Goal: Transaction & Acquisition: Book appointment/travel/reservation

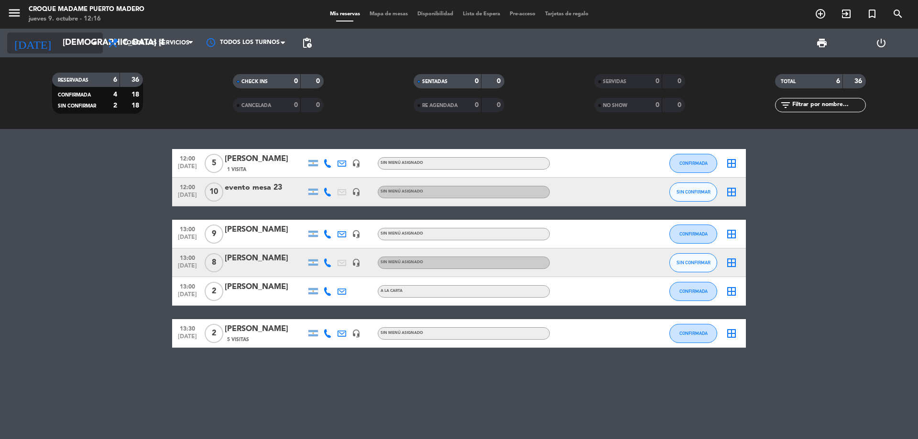
click at [77, 40] on input "[DEMOGRAPHIC_DATA] [DATE]" at bounding box center [113, 42] width 111 height 19
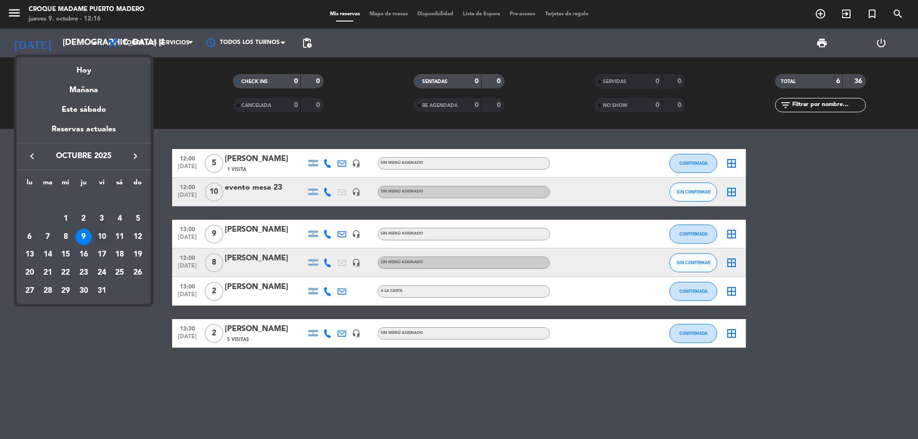
click at [101, 235] on div "10" at bounding box center [102, 237] width 16 height 16
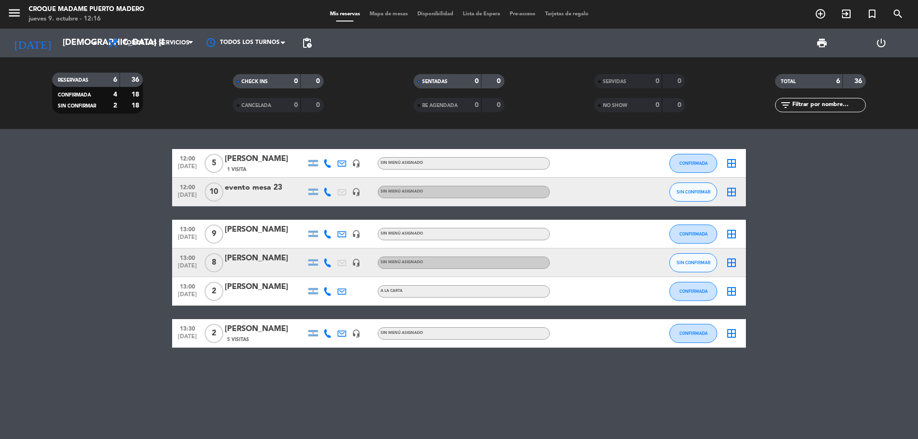
type input "vie. [DATE]"
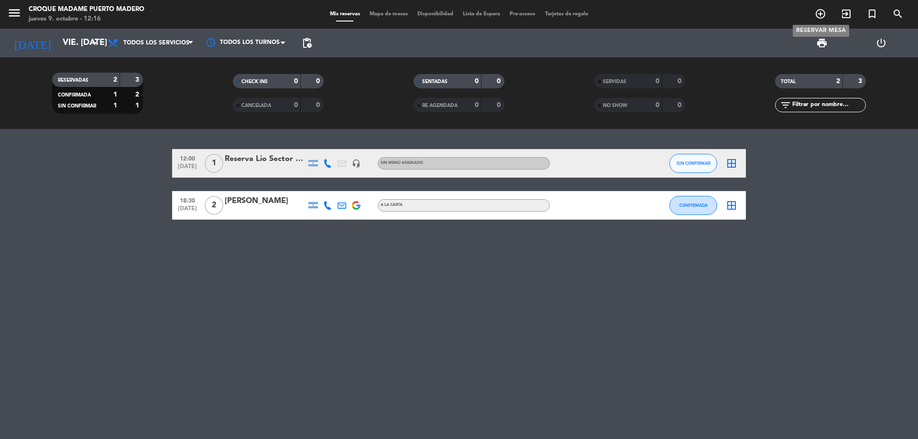
click at [820, 16] on icon "add_circle_outline" at bounding box center [819, 13] width 11 height 11
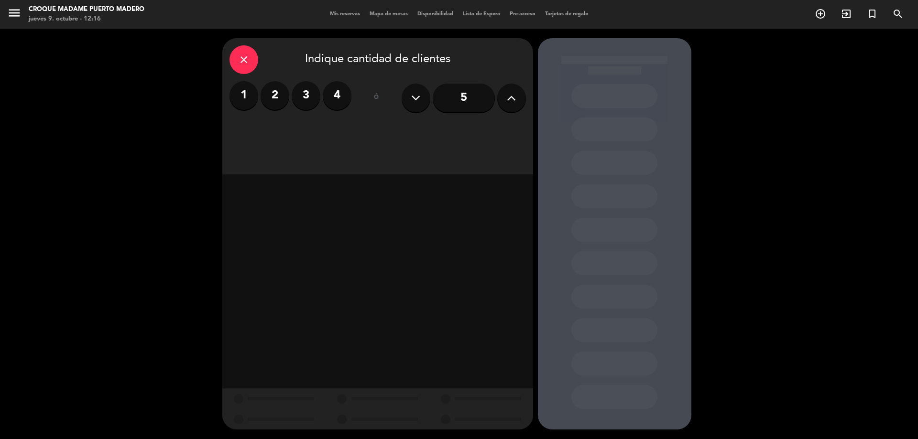
click at [498, 97] on button at bounding box center [511, 98] width 29 height 29
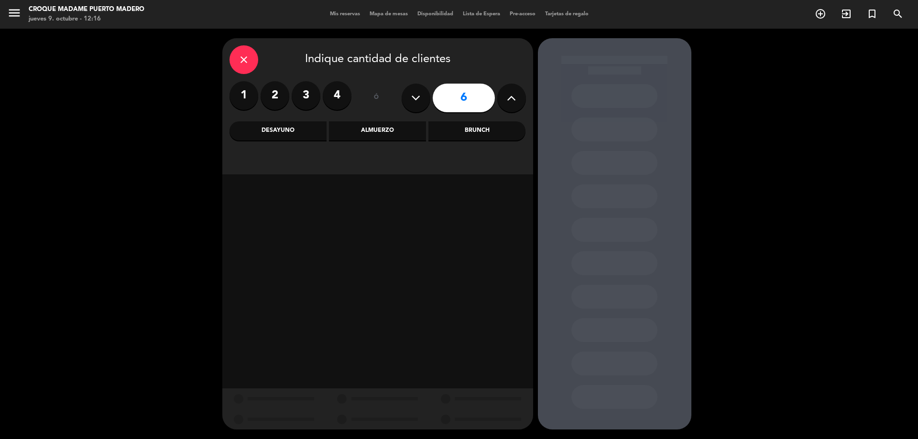
click at [338, 95] on label "4" at bounding box center [337, 95] width 29 height 29
click at [483, 130] on div "Brunch" at bounding box center [476, 130] width 97 height 19
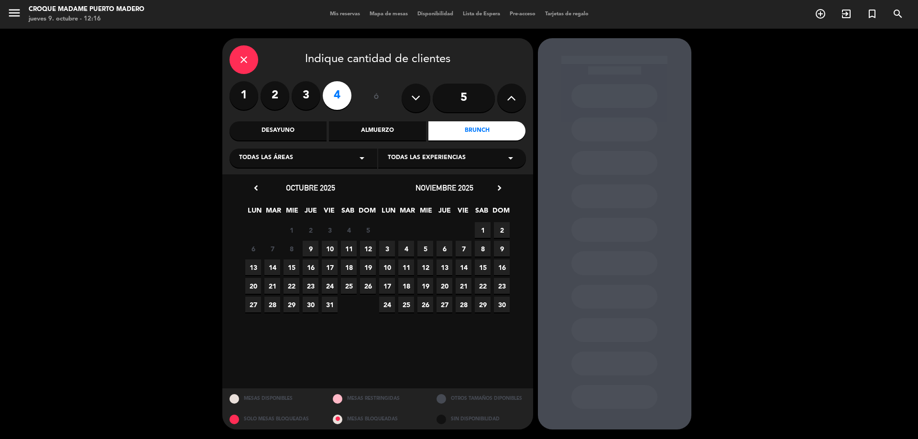
click at [329, 249] on span "10" at bounding box center [330, 249] width 16 height 16
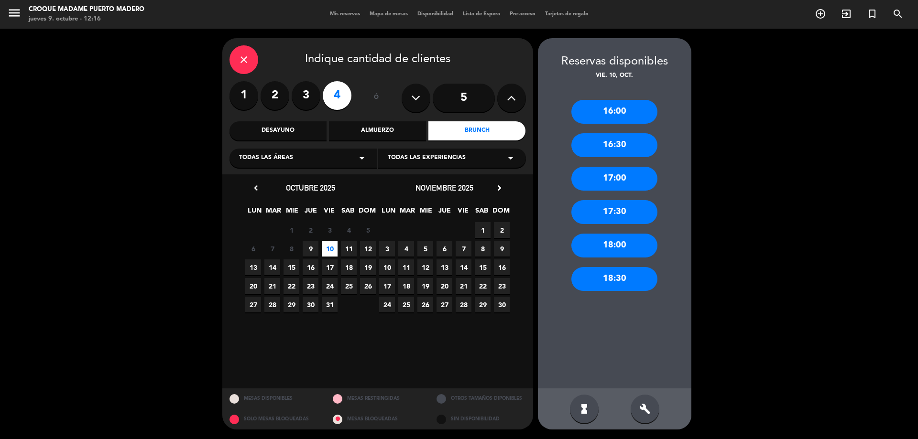
click at [589, 111] on div "16:00" at bounding box center [614, 112] width 86 height 24
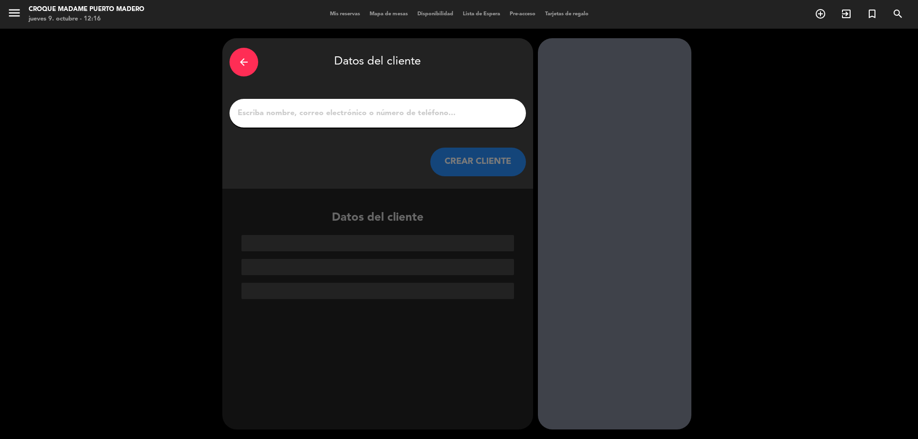
click at [237, 55] on div "arrow_back" at bounding box center [243, 62] width 29 height 29
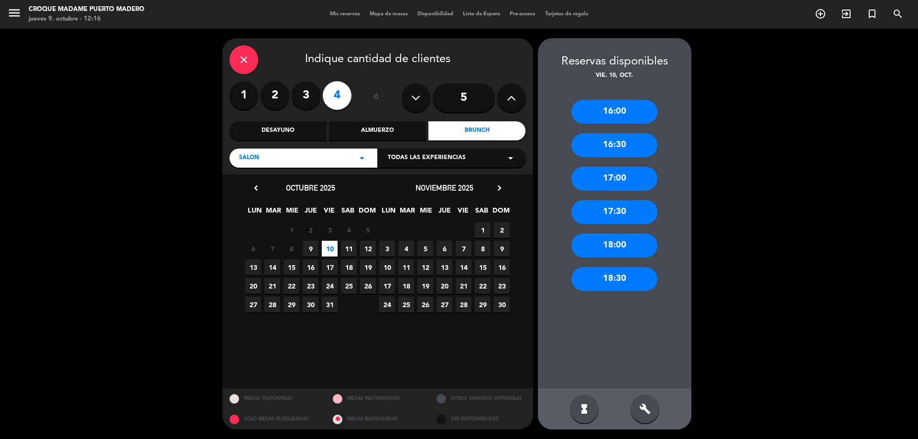
click at [618, 252] on div "18:00" at bounding box center [614, 246] width 86 height 24
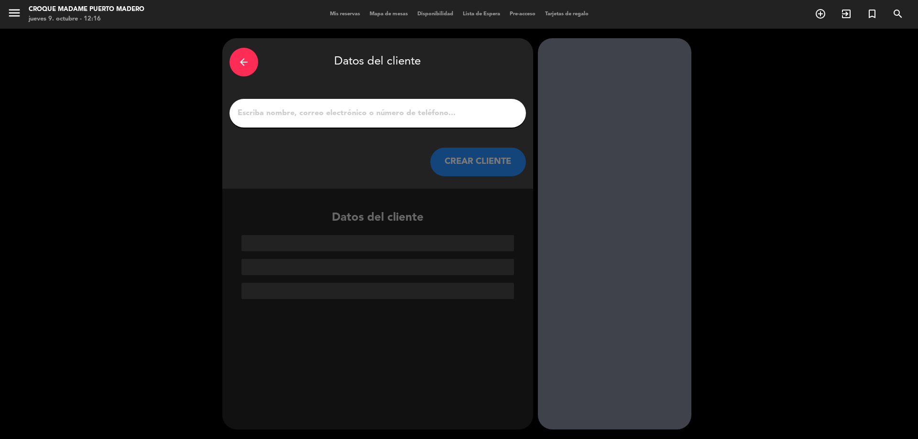
click at [327, 122] on div at bounding box center [377, 113] width 296 height 29
click at [370, 108] on input "1" at bounding box center [378, 113] width 282 height 13
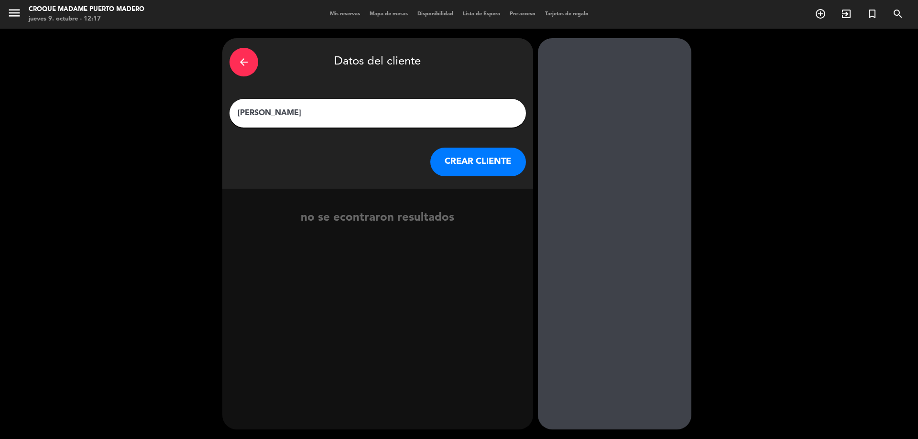
type input "[PERSON_NAME]"
click at [454, 163] on button "CREAR CLIENTE" at bounding box center [478, 162] width 96 height 29
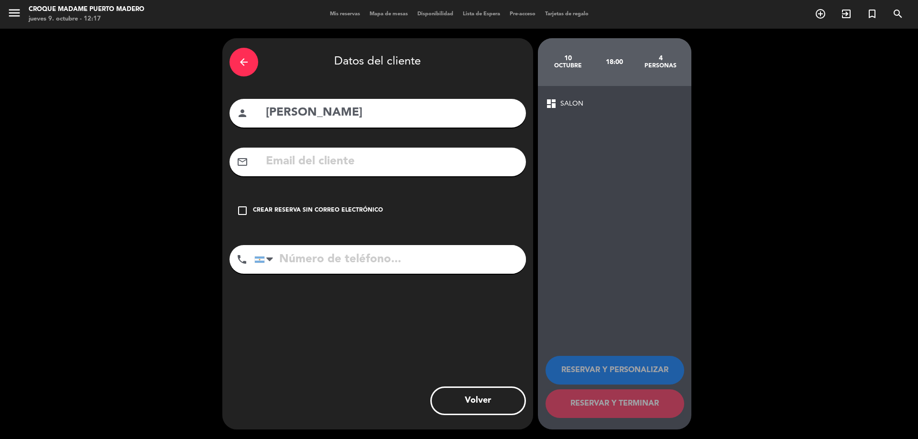
click at [300, 265] on input "tel" at bounding box center [389, 259] width 271 height 29
click at [243, 209] on icon "check_box_outline_blank" at bounding box center [242, 210] width 11 height 11
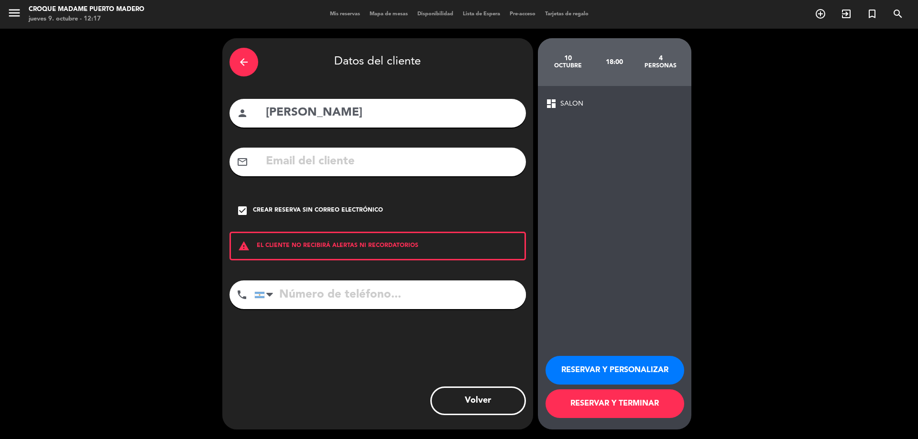
click at [337, 290] on input "tel" at bounding box center [389, 295] width 271 height 29
type input "1141580453"
click at [586, 362] on button "RESERVAR Y PERSONALIZAR" at bounding box center [614, 370] width 139 height 29
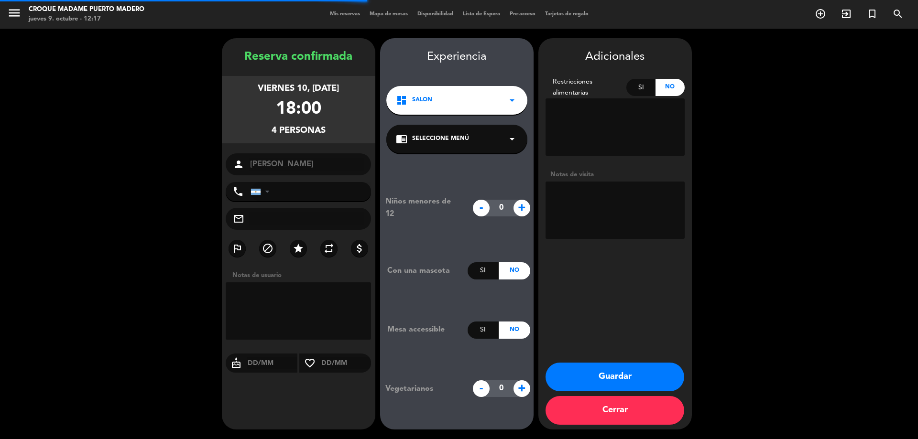
type input "[PHONE_NUMBER]"
click at [589, 383] on button "Guardar" at bounding box center [614, 377] width 139 height 29
